Goal: Communication & Community: Answer question/provide support

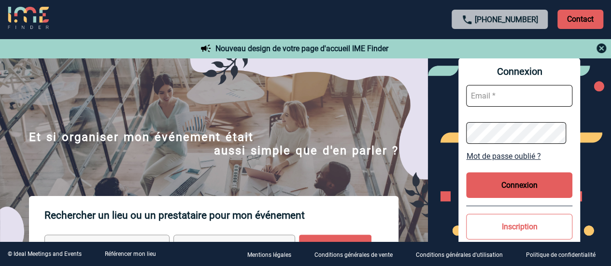
type input "sandrine.goncalves@sogeti.com"
click at [507, 181] on button "Connexion" at bounding box center [519, 185] width 106 height 26
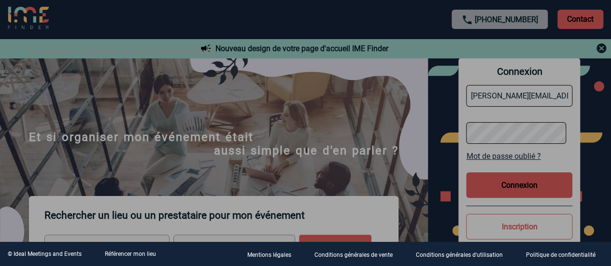
click at [305, 104] on div at bounding box center [305, 133] width 611 height 266
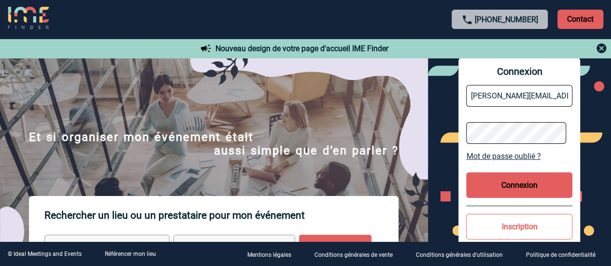
click at [517, 178] on button "Connexion" at bounding box center [519, 185] width 106 height 26
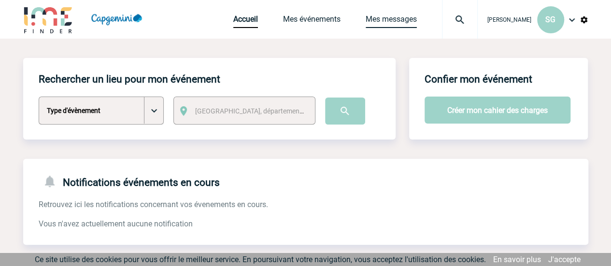
click at [389, 22] on link "Mes messages" at bounding box center [391, 21] width 51 height 14
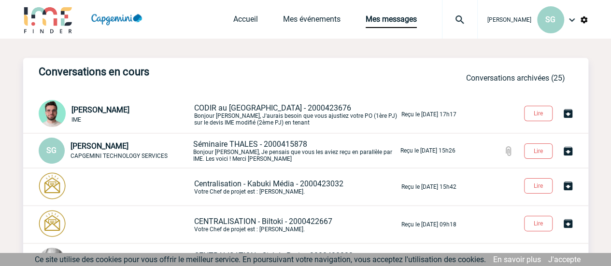
click at [568, 260] on link "J'accepte" at bounding box center [564, 259] width 32 height 9
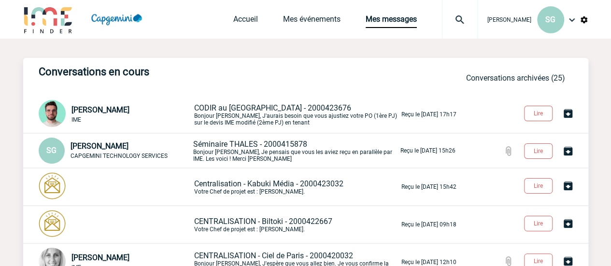
click at [257, 98] on div "Conversations en cours Conversations archivées (25) Benjamin ROLAND IME CODIR a…" at bounding box center [305, 267] width 565 height 419
click at [260, 118] on p "CODIR au Maroc - 2000423676 Bonjour Sandrine, J'aurais besoin que vous ajustiez…" at bounding box center [296, 114] width 205 height 23
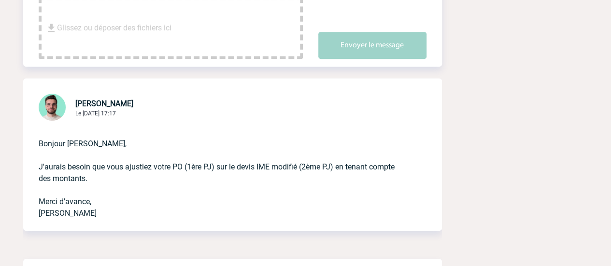
scroll to position [241, 0]
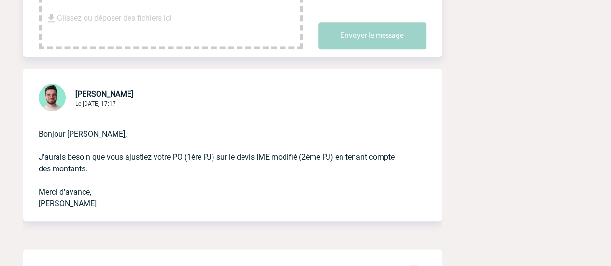
click at [156, 167] on p "Bonjour Sandrine, J'aurais besoin que vous ajustiez votre PO (1ère PJ) sur le d…" at bounding box center [219, 161] width 361 height 97
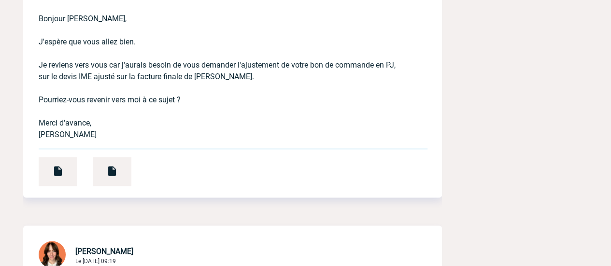
scroll to position [676, 0]
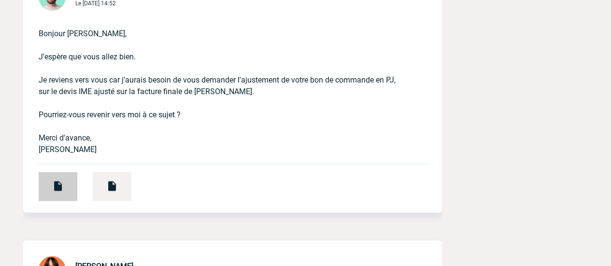
click at [62, 185] on img at bounding box center [58, 186] width 12 height 12
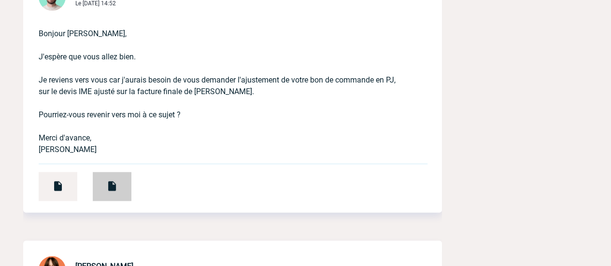
click at [121, 188] on div at bounding box center [112, 186] width 39 height 29
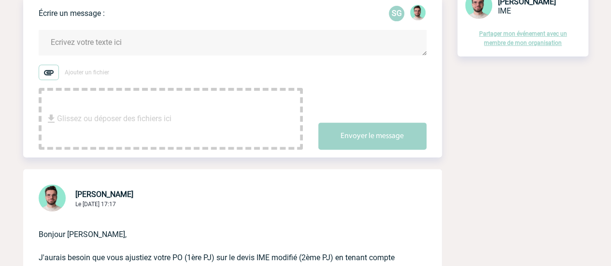
scroll to position [97, 0]
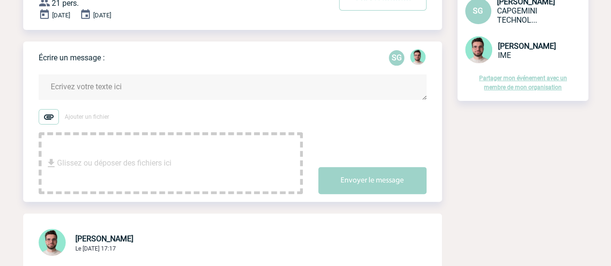
click at [107, 92] on textarea at bounding box center [233, 87] width 388 height 26
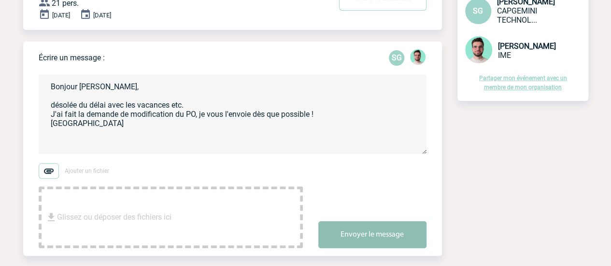
type textarea "Bonjour Benjamin, désolée du délai avec les vacances etc. J'ai fait la demande …"
click at [357, 227] on button "Envoyer le message" at bounding box center [372, 234] width 108 height 27
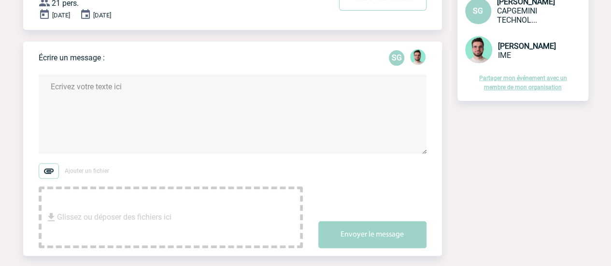
scroll to position [0, 0]
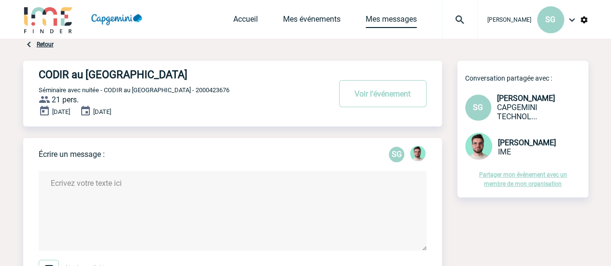
click at [382, 18] on link "Mes messages" at bounding box center [391, 21] width 51 height 14
